Goal: Task Accomplishment & Management: Complete application form

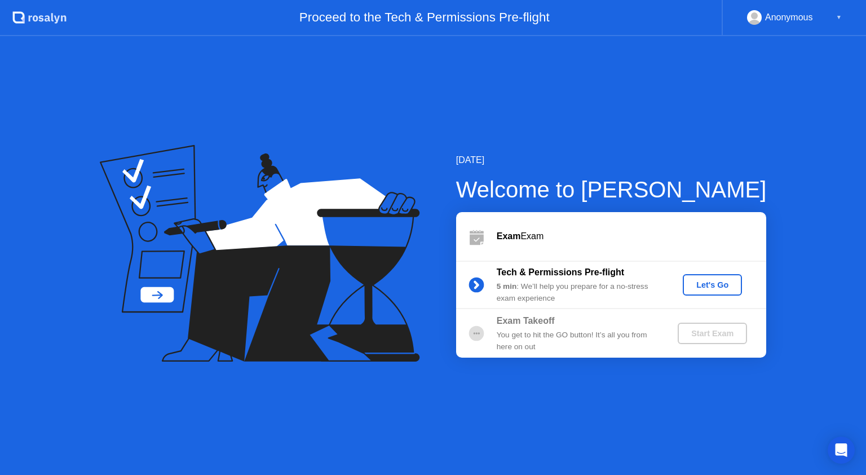
click at [711, 281] on div "Let's Go" at bounding box center [713, 284] width 50 height 9
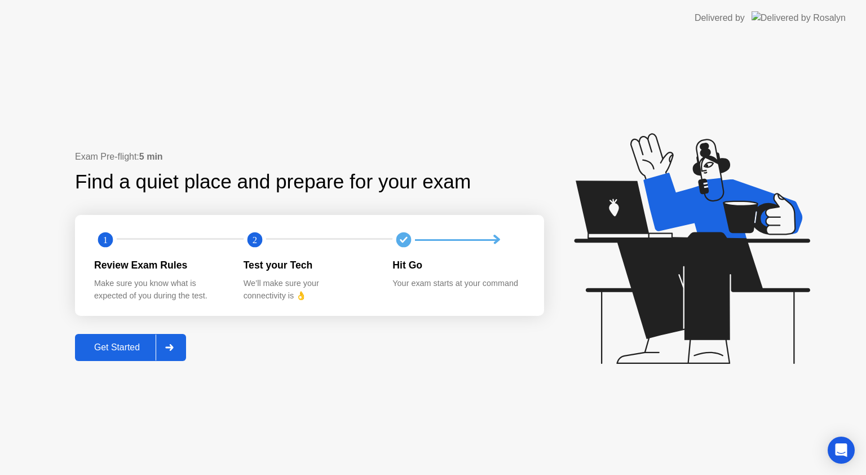
click at [115, 347] on div "Get Started" at bounding box center [116, 347] width 77 height 10
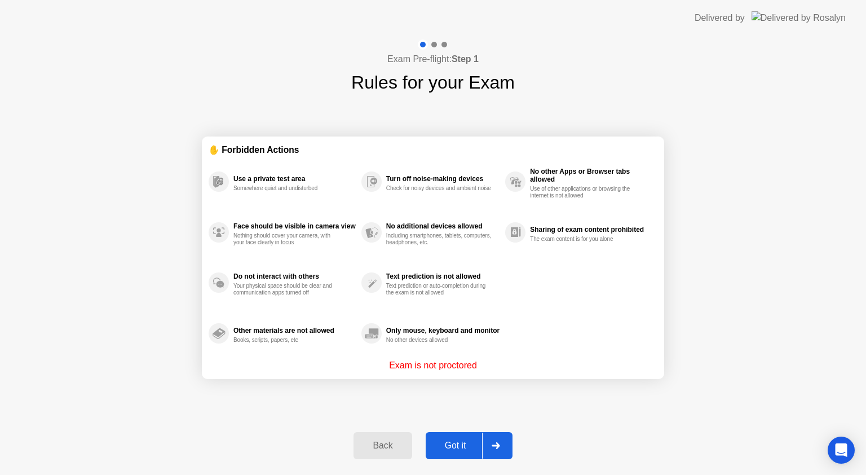
click at [463, 447] on div "Got it" at bounding box center [455, 446] width 53 height 10
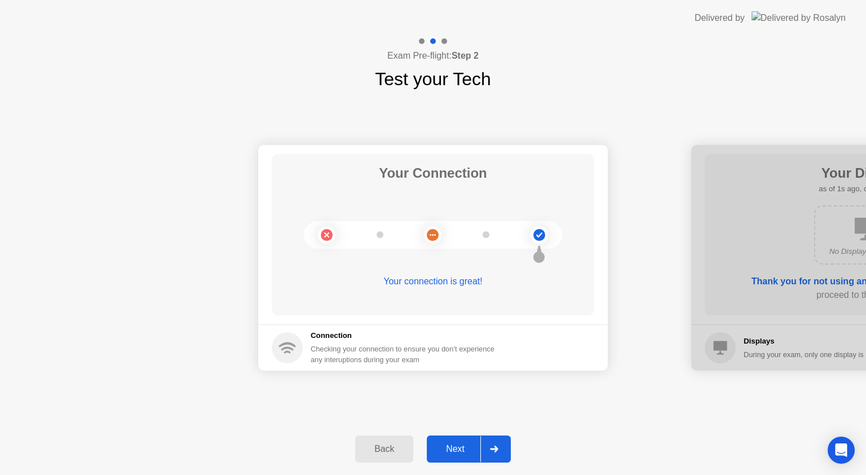
click at [461, 450] on div "Next" at bounding box center [455, 449] width 50 height 10
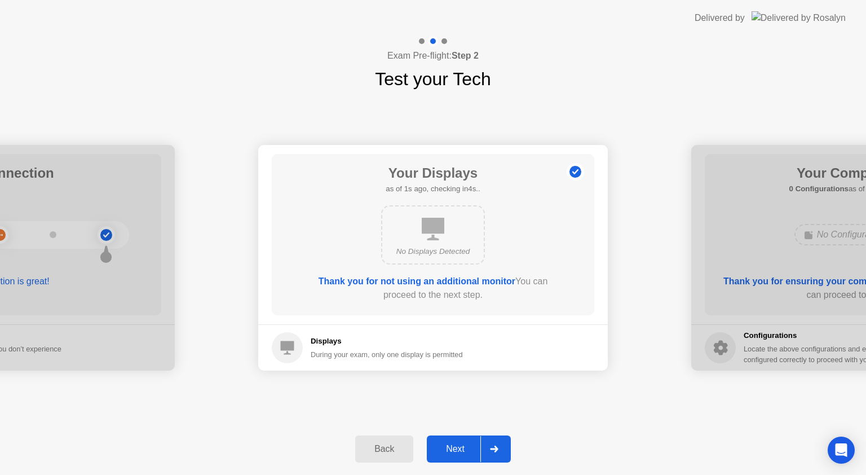
click at [461, 450] on div "Next" at bounding box center [455, 449] width 50 height 10
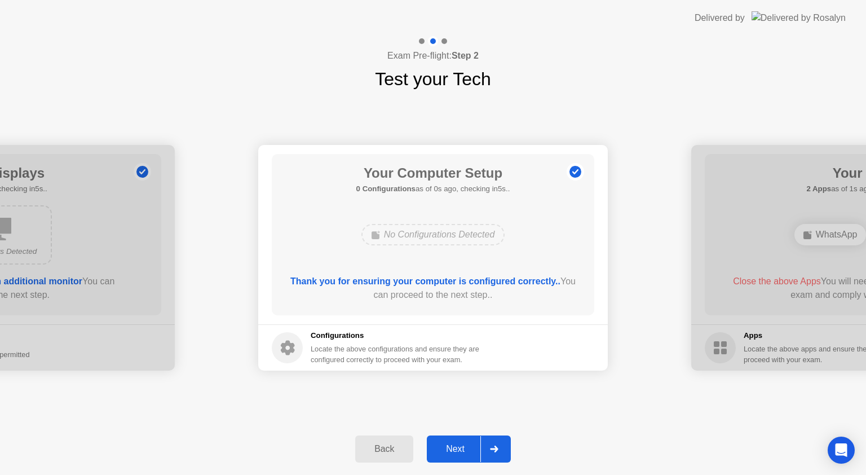
click at [461, 450] on div "Next" at bounding box center [455, 449] width 50 height 10
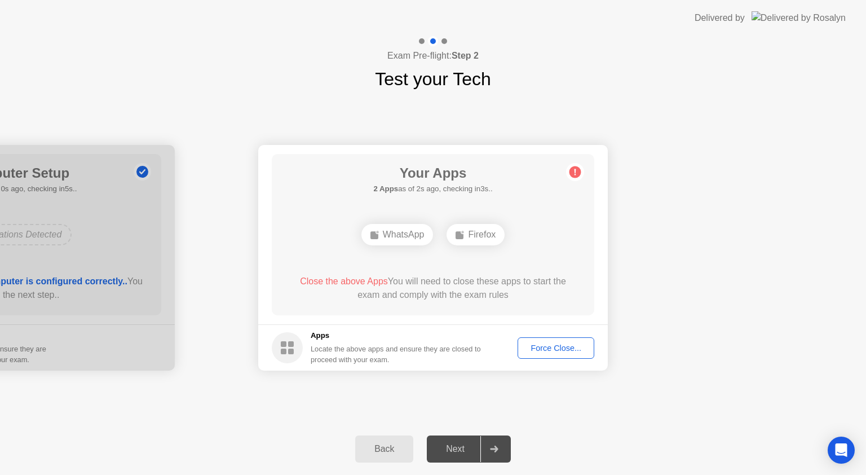
click at [548, 347] on div "Force Close..." at bounding box center [556, 348] width 69 height 9
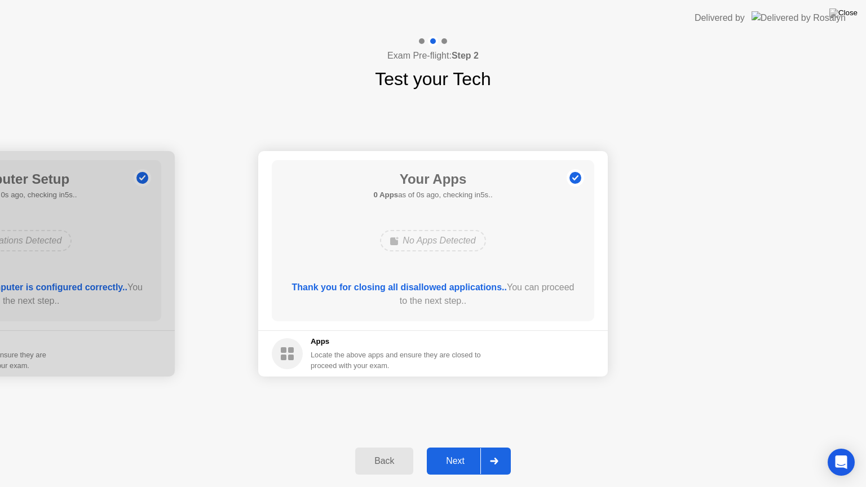
click at [465, 458] on div "Next" at bounding box center [455, 461] width 50 height 10
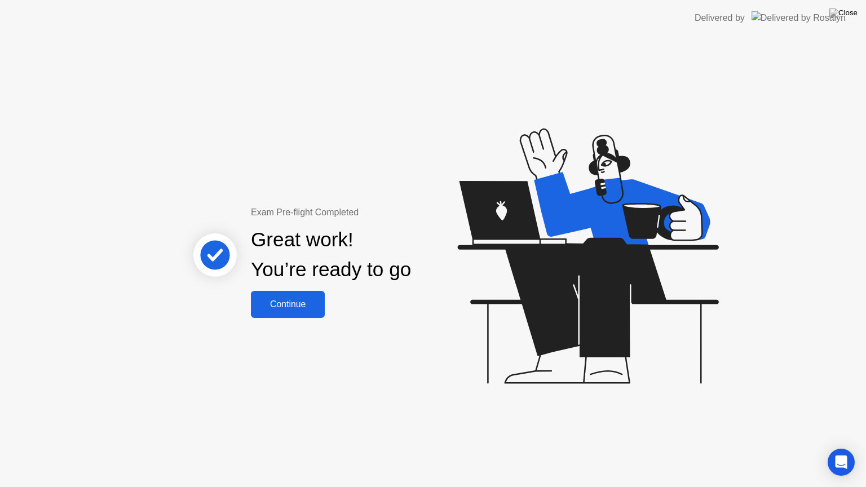
click at [290, 304] on div "Continue" at bounding box center [287, 305] width 67 height 10
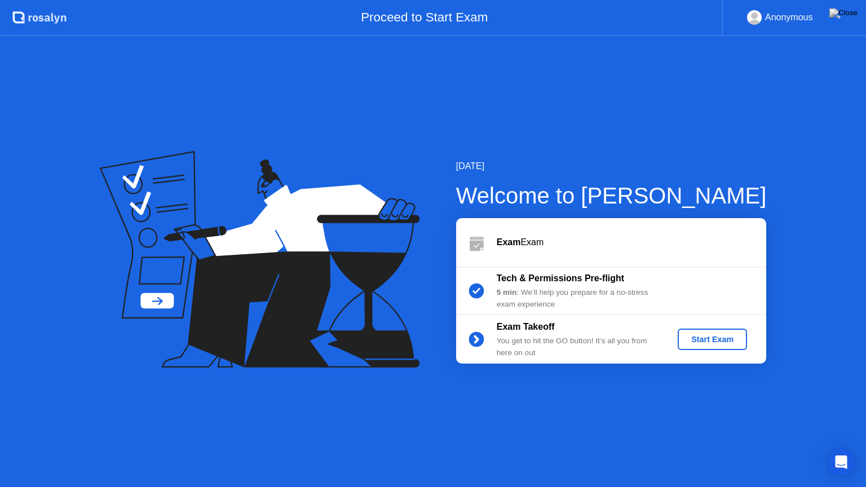
click at [704, 341] on div "Start Exam" at bounding box center [713, 339] width 60 height 9
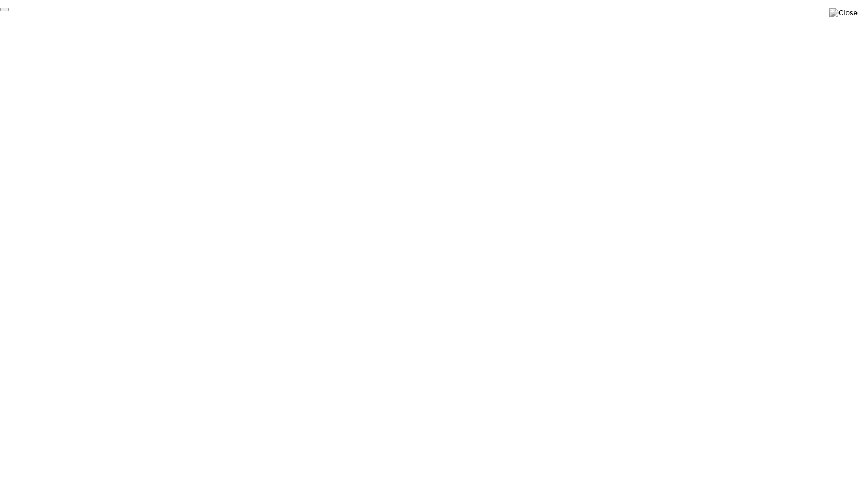
click div "End Proctoring Session"
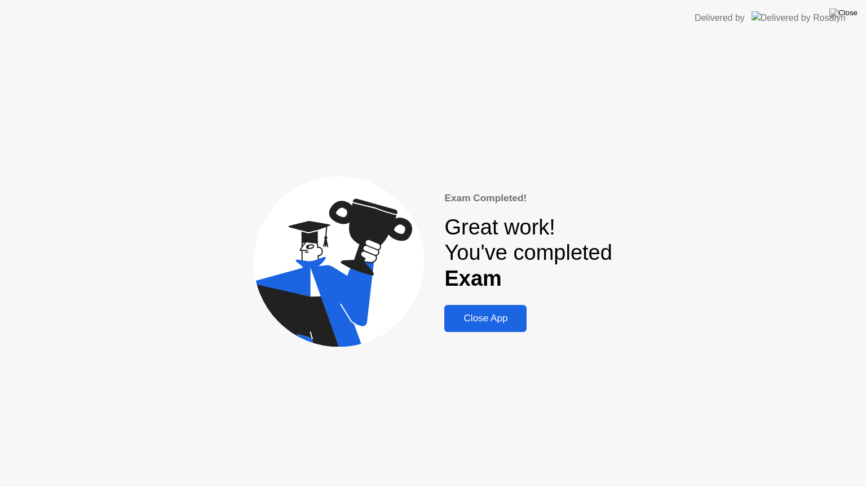
click at [483, 313] on div "Close App" at bounding box center [486, 318] width 76 height 11
